Goal: Transaction & Acquisition: Purchase product/service

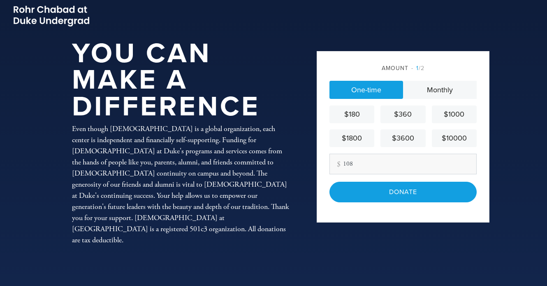
type input "108"
click at [369, 88] on link "One-time" at bounding box center [367, 90] width 74 height 18
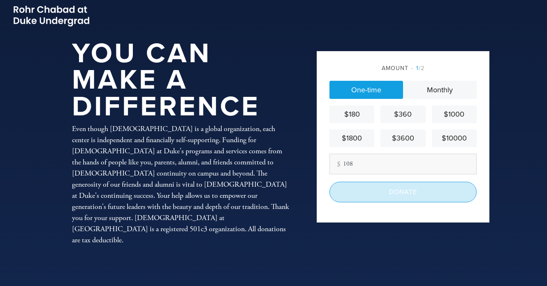
click at [404, 193] on input "Donate" at bounding box center [403, 191] width 147 height 21
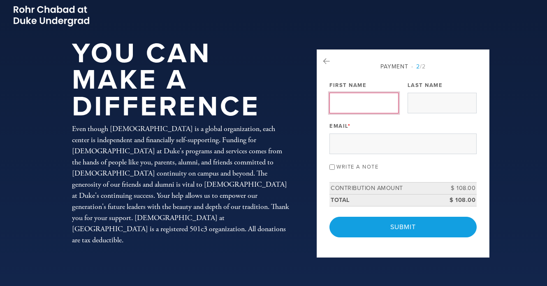
click at [364, 106] on input "First Name" at bounding box center [364, 103] width 69 height 21
type input "[PERSON_NAME]"
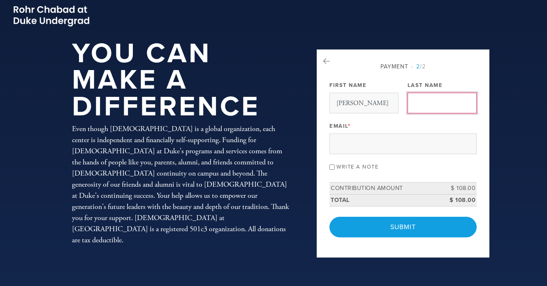
click at [430, 100] on input "Last Name" at bounding box center [442, 103] width 69 height 21
type input "[PERSON_NAME]"
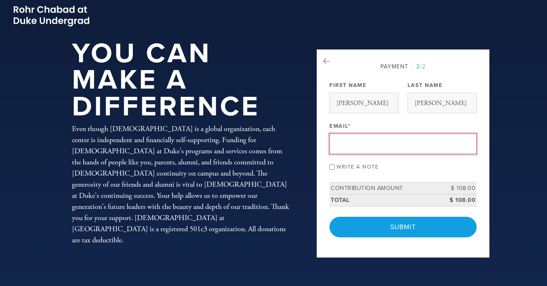
click at [368, 143] on input "Email *" at bounding box center [403, 143] width 147 height 21
type input "[EMAIL_ADDRESS][DOMAIN_NAME]"
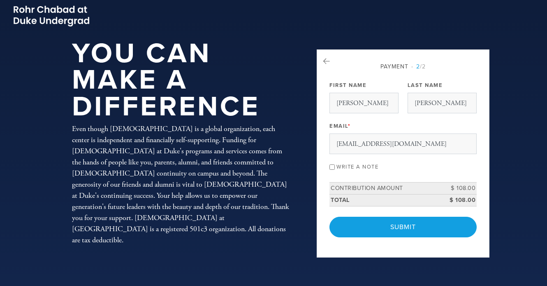
click at [333, 166] on input "Write a note" at bounding box center [332, 166] width 5 height 5
checkbox input "true"
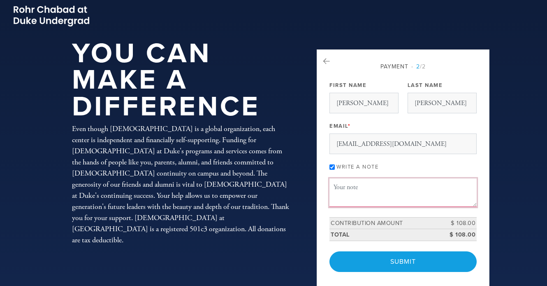
click at [343, 191] on textarea "Message or dedication" at bounding box center [403, 192] width 147 height 28
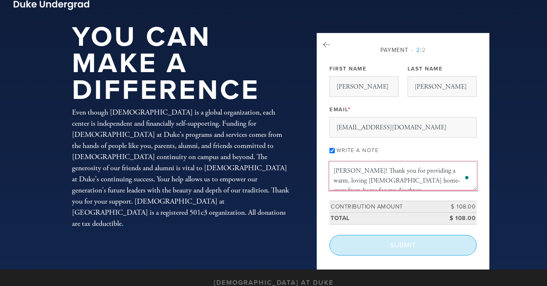
type textarea "[PERSON_NAME]! Thank you for providing a warm, loving [DEMOGRAPHIC_DATA] home-a…"
click at [395, 243] on input "Submit" at bounding box center [403, 245] width 147 height 21
